Goal: Transaction & Acquisition: Purchase product/service

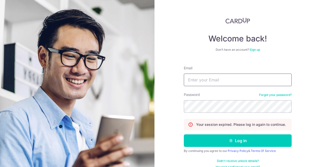
click at [219, 82] on input "Email" at bounding box center [238, 79] width 108 height 13
type input "[EMAIL_ADDRESS][DOMAIN_NAME]"
click at [184, 134] on button "Log in" at bounding box center [238, 140] width 108 height 13
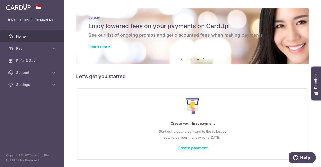
click at [187, 147] on link "Create payment" at bounding box center [192, 147] width 31 height 5
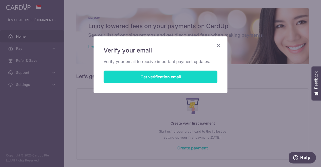
click at [159, 80] on button "Get verification email" at bounding box center [161, 76] width 114 height 13
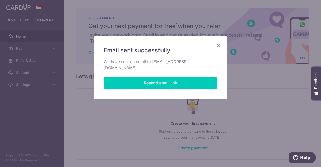
click at [220, 46] on icon "Close" at bounding box center [218, 45] width 6 height 6
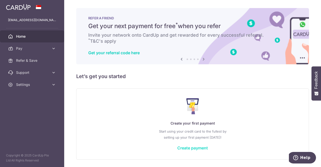
click at [194, 147] on link "Create payment" at bounding box center [192, 147] width 31 height 5
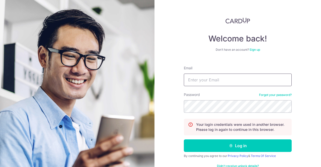
click at [211, 75] on input "Email" at bounding box center [238, 79] width 108 height 13
type input "[EMAIL_ADDRESS][DOMAIN_NAME]"
click at [184, 139] on button "Log in" at bounding box center [238, 145] width 108 height 13
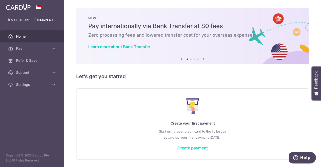
click at [186, 147] on link "Create payment" at bounding box center [192, 147] width 31 height 5
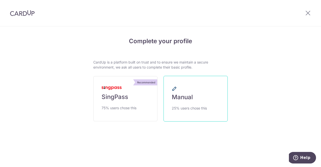
click at [177, 100] on span "Manual" at bounding box center [182, 97] width 21 height 8
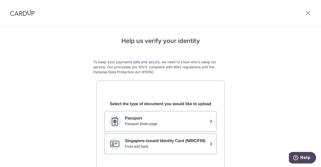
click at [304, 13] on div at bounding box center [308, 13] width 26 height 26
click at [307, 13] on icon at bounding box center [308, 13] width 6 height 6
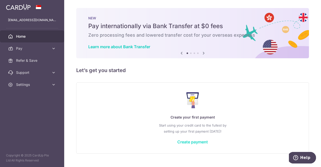
click at [187, 142] on link "Create payment" at bounding box center [192, 141] width 31 height 5
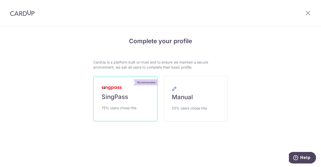
click at [135, 102] on link "Recommended SingPass 75% users chose this" at bounding box center [125, 98] width 64 height 45
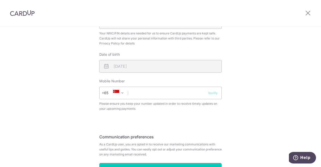
scroll to position [168, 0]
click at [170, 95] on input "text" at bounding box center [160, 92] width 122 height 13
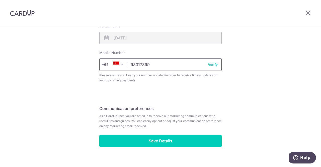
scroll to position [205, 0]
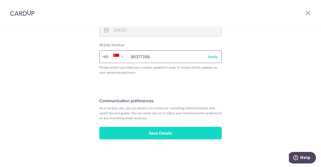
type input "98317399"
click at [183, 138] on input "Save Details" at bounding box center [160, 133] width 122 height 13
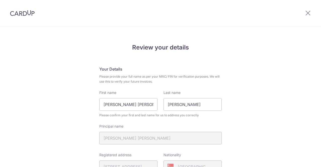
scroll to position [212, 0]
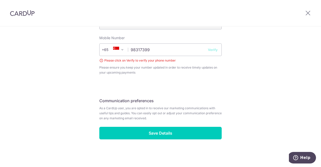
click at [214, 49] on button "Verify" at bounding box center [213, 49] width 10 height 5
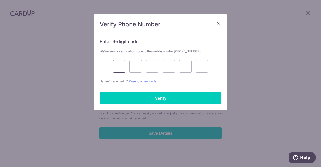
click at [118, 66] on input "text" at bounding box center [119, 66] width 13 height 13
type input "7"
type input "4"
type input "0"
type input "7"
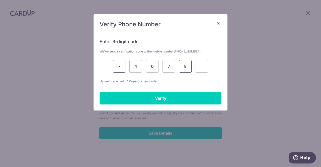
type input "8"
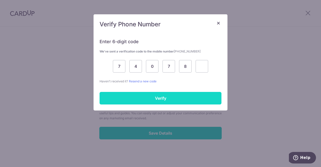
click at [177, 98] on input "Verify" at bounding box center [161, 98] width 122 height 13
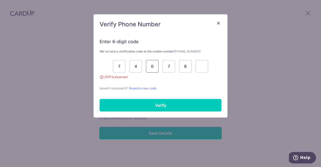
click at [149, 64] on input "0" at bounding box center [152, 66] width 13 height 13
click at [138, 65] on input "4" at bounding box center [135, 66] width 13 height 13
type input "0"
type input "7"
type input "8"
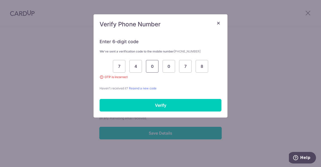
click at [151, 69] on input "0" at bounding box center [152, 66] width 13 height 13
type input "3"
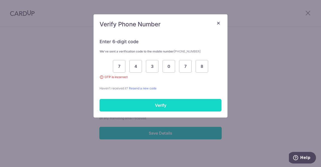
click at [152, 101] on input "Verify" at bounding box center [161, 105] width 122 height 13
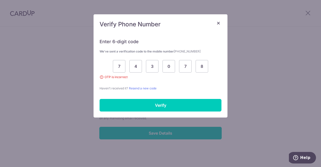
scroll to position [205, 0]
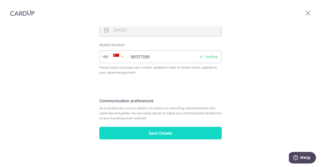
click at [177, 130] on input "Save Details" at bounding box center [160, 133] width 122 height 13
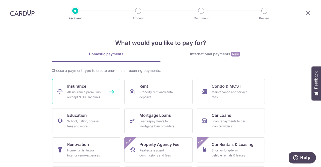
click at [86, 94] on div "All insurance premiums (except NTUC Income)" at bounding box center [85, 95] width 36 height 10
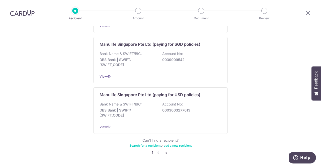
scroll to position [505, 0]
click at [159, 149] on link "2" at bounding box center [158, 152] width 6 height 6
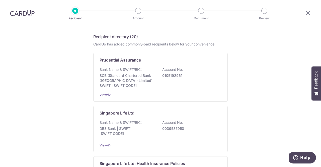
scroll to position [77, 0]
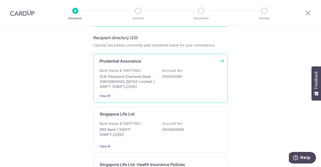
click at [207, 80] on div "Bank Name & SWIFT/BIC: SCB (Standard Chartered Bank (Singapore) Limited) | SWIF…" at bounding box center [161, 78] width 122 height 21
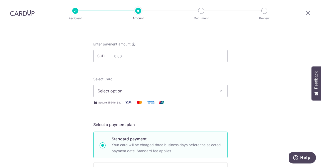
scroll to position [19, 0]
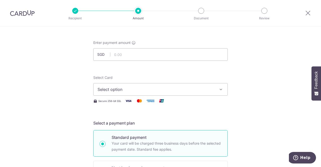
click at [204, 93] on button "Select option" at bounding box center [160, 89] width 134 height 13
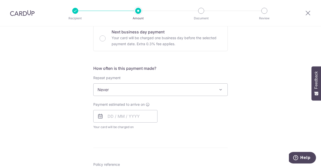
scroll to position [155, 0]
click at [211, 88] on span "Never" at bounding box center [161, 89] width 134 height 12
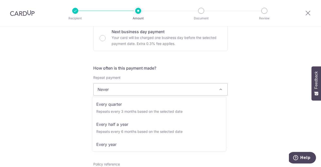
scroll to position [70, 0]
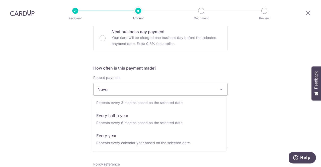
select select "6"
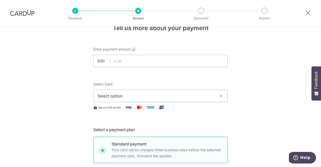
scroll to position [12, 0]
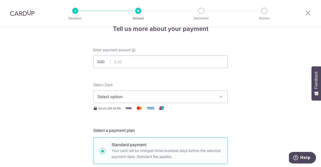
click at [198, 97] on span "Select option" at bounding box center [156, 97] width 117 height 6
click at [191, 111] on span "Add credit card" at bounding box center [165, 110] width 117 height 5
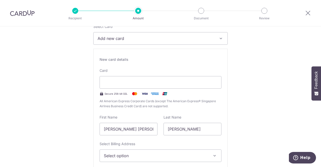
scroll to position [102, 0]
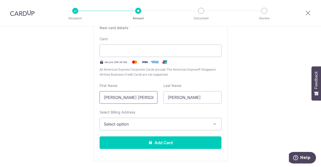
click at [136, 97] on input "[PERSON_NAME] [PERSON_NAME]" at bounding box center [129, 97] width 58 height 13
type input "Mok"
click at [128, 122] on span "Select option" at bounding box center [156, 124] width 104 height 6
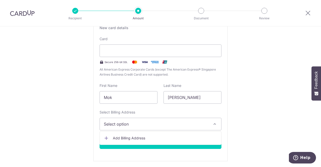
click at [127, 135] on link "Add Billing Address" at bounding box center [160, 137] width 121 height 9
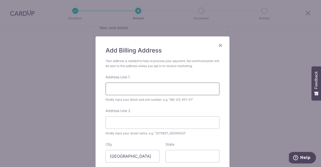
click at [140, 94] on input "Address Line 1" at bounding box center [163, 88] width 114 height 13
type input "8"
type input "Block 8"
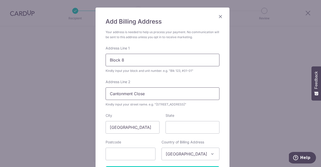
scroll to position [49, 0]
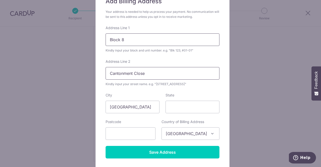
type input "Cantonment Close"
click at [196, 109] on input "State" at bounding box center [192, 107] width 54 height 13
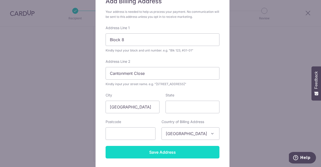
click at [152, 150] on input "Save Address" at bounding box center [163, 152] width 114 height 13
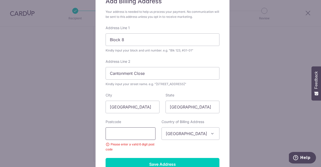
click at [143, 131] on input "text" at bounding box center [131, 133] width 50 height 13
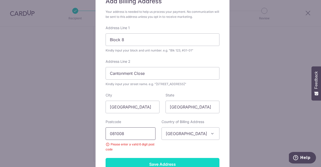
type input "081008"
click at [147, 158] on input "Save Address" at bounding box center [163, 164] width 114 height 13
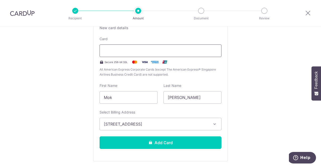
type input "09 / 2032"
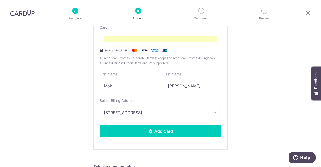
scroll to position [120, 0]
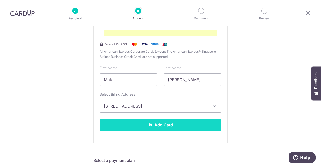
click at [172, 128] on button "Add Card" at bounding box center [161, 124] width 122 height 13
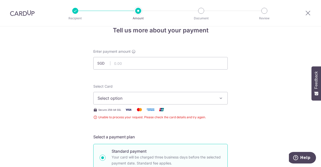
scroll to position [8, 0]
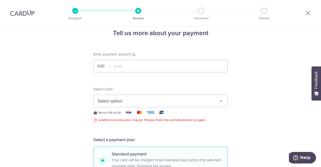
click at [219, 101] on icon "button" at bounding box center [220, 100] width 5 height 5
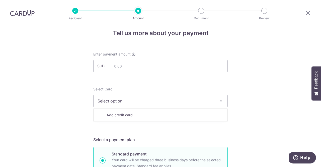
click at [214, 102] on button "Select option" at bounding box center [160, 101] width 134 height 13
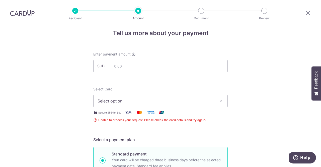
click at [214, 106] on button "Select option" at bounding box center [160, 101] width 134 height 13
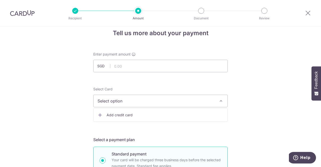
click at [206, 118] on link "Add credit card" at bounding box center [161, 114] width 134 height 9
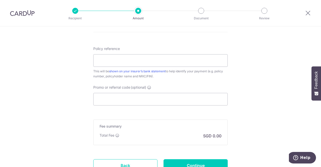
scroll to position [428, 0]
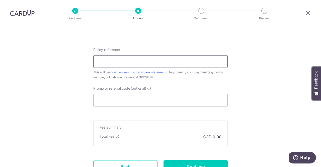
click at [133, 62] on input "Policy reference" at bounding box center [160, 61] width 134 height 13
paste input "82601338"
type input "82601338"
click at [127, 105] on input "Promo or referral code (optional)" at bounding box center [160, 100] width 134 height 13
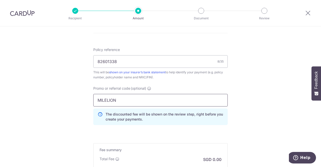
type input "MILELION"
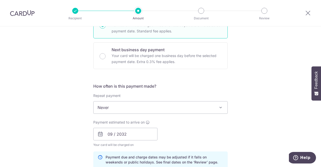
scroll to position [274, 0]
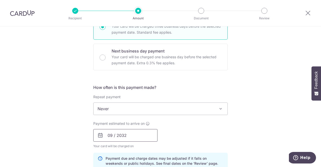
click at [147, 135] on input "09 / 2032" at bounding box center [125, 135] width 64 height 13
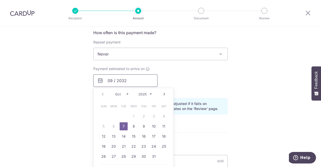
scroll to position [329, 0]
click at [210, 83] on div "Payment estimated to arrive on 09 / 2032 Prev Next Oct Nov [DATE] 2026 2027 202…" at bounding box center [160, 79] width 140 height 28
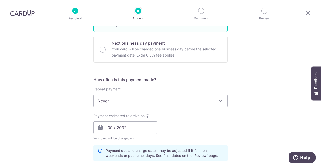
scroll to position [272, 0]
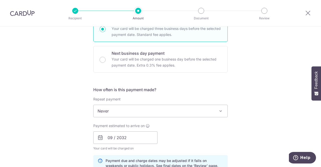
click at [186, 111] on span "Never" at bounding box center [161, 111] width 134 height 12
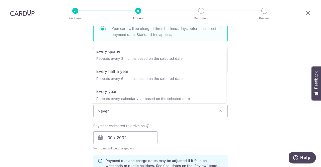
scroll to position [70, 0]
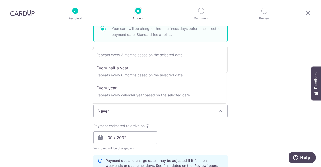
select select "6"
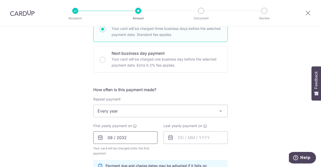
click at [122, 139] on input "09 / 2032" at bounding box center [125, 137] width 64 height 13
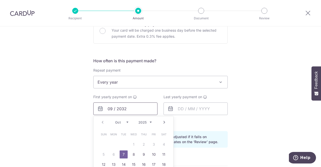
scroll to position [331, 0]
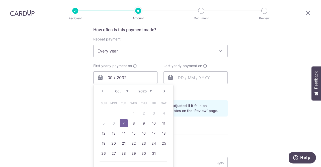
click at [151, 126] on link "10" at bounding box center [154, 123] width 8 height 8
type input "[DATE]"
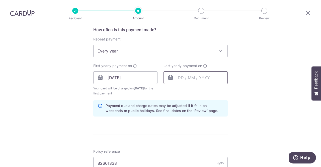
click at [185, 77] on input "text" at bounding box center [195, 77] width 64 height 13
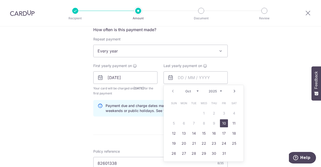
click at [218, 90] on select "2025 2026 2027 2028 2029 2030 2031 2032 2033 2034 2035" at bounding box center [215, 91] width 13 height 4
click at [214, 124] on link "7" at bounding box center [214, 123] width 8 height 8
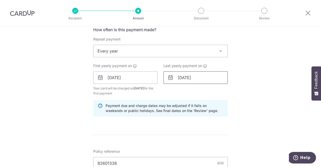
click at [209, 79] on input "[DATE]" at bounding box center [195, 77] width 64 height 13
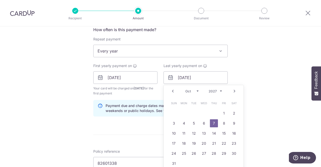
click at [222, 125] on link "8" at bounding box center [224, 123] width 8 height 8
type input "[DATE]"
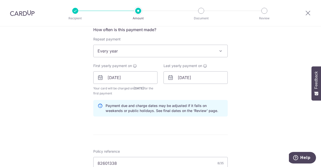
click at [257, 72] on div "Tell us more about your payment Enter payment amount SGD Unable to process your…" at bounding box center [160, 14] width 321 height 639
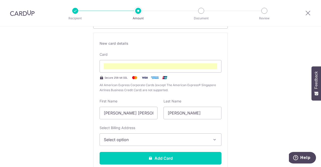
scroll to position [86, 0]
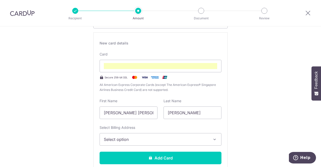
click at [184, 134] on button "Select option" at bounding box center [161, 139] width 122 height 13
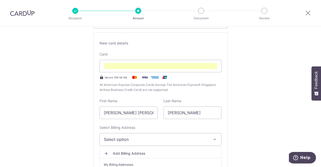
click at [170, 149] on link "Add Billing Address" at bounding box center [160, 153] width 121 height 9
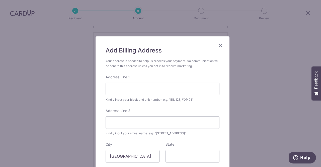
click at [216, 36] on div "Add Billing Address Your address is needed to help us process your payment. No …" at bounding box center [163, 126] width 134 height 181
click at [219, 43] on icon "Close" at bounding box center [220, 45] width 6 height 6
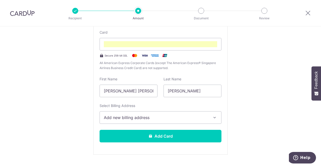
scroll to position [124, 0]
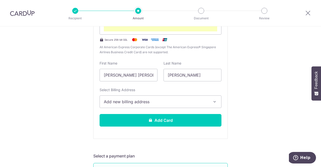
click at [178, 107] on button "Add new billing address" at bounding box center [161, 101] width 122 height 13
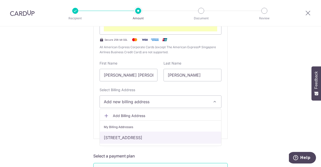
click at [164, 137] on link "[STREET_ADDRESS]" at bounding box center [160, 137] width 121 height 12
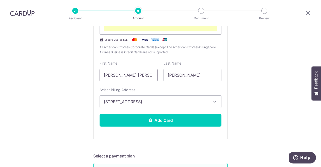
click at [139, 73] on input "[PERSON_NAME] [PERSON_NAME]" at bounding box center [129, 75] width 58 height 13
click at [118, 77] on input "Mok" at bounding box center [129, 75] width 58 height 13
type input "[PERSON_NAME]"
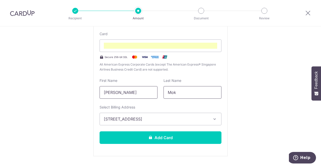
scroll to position [106, 0]
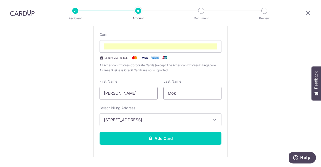
type input "Mok"
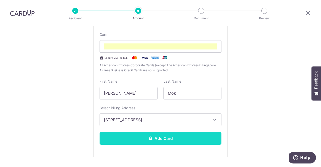
click at [172, 138] on button "Add Card" at bounding box center [161, 138] width 122 height 13
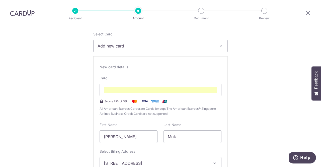
scroll to position [62, 0]
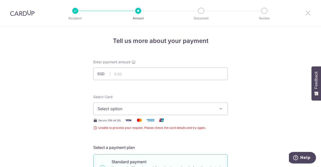
click at [310, 15] on icon at bounding box center [308, 13] width 6 height 6
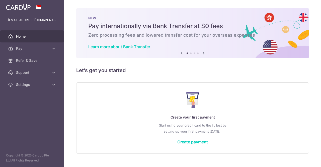
scroll to position [10, 0]
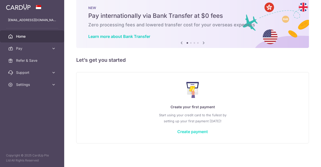
click at [191, 132] on link "Create payment" at bounding box center [192, 131] width 31 height 5
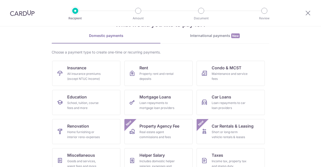
scroll to position [16, 0]
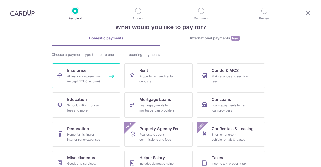
click at [103, 78] on link "Insurance All insurance premiums (except NTUC Income)" at bounding box center [86, 75] width 68 height 25
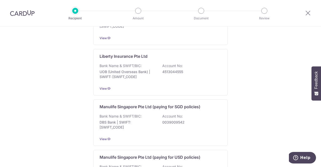
scroll to position [518, 0]
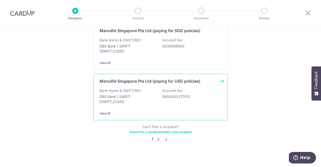
click at [186, 94] on p "0003003277013" at bounding box center [190, 96] width 56 height 5
click at [163, 136] on link "pager" at bounding box center [166, 139] width 6 height 6
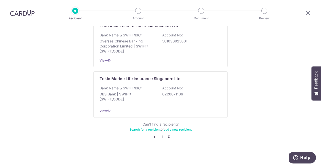
scroll to position [0, 0]
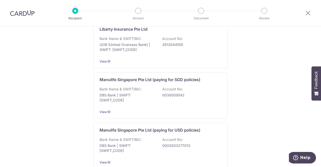
scroll to position [518, 0]
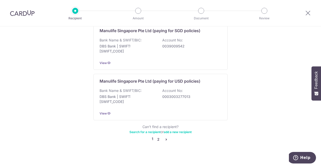
click at [159, 136] on link "2" at bounding box center [158, 139] width 6 height 6
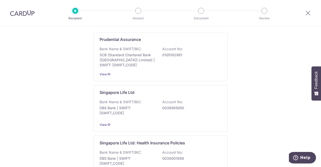
scroll to position [99, 0]
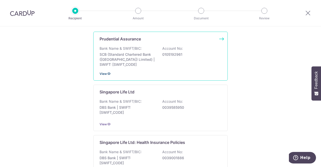
click at [103, 72] on span "View" at bounding box center [103, 74] width 7 height 4
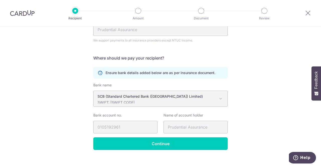
scroll to position [65, 0]
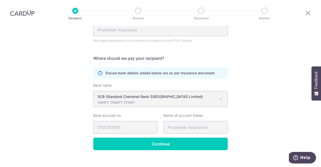
click at [214, 104] on span "SCB (Standard Chartered Bank ([GEOGRAPHIC_DATA]) Limited) SWIFT: [SWIFT_CODE]" at bounding box center [161, 99] width 134 height 16
click at [213, 99] on div "SCB (Standard Chartered Bank ([GEOGRAPHIC_DATA]) Limited) SWIFT: [SWIFT_CODE]" at bounding box center [157, 99] width 118 height 10
click at [226, 95] on span "SCB (Standard Chartered Bank ([GEOGRAPHIC_DATA]) Limited) SWIFT: [SWIFT_CODE]" at bounding box center [160, 99] width 134 height 16
click at [219, 100] on span at bounding box center [221, 99] width 6 height 6
click at [221, 100] on span at bounding box center [221, 99] width 6 height 6
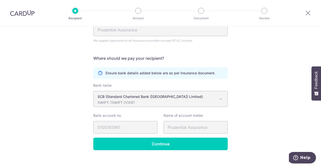
click at [223, 98] on span "SCB (Standard Chartered Bank ([GEOGRAPHIC_DATA]) Limited) SWIFT: [SWIFT_CODE]" at bounding box center [161, 99] width 134 height 16
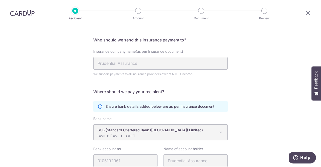
scroll to position [32, 0]
